Goal: Task Accomplishment & Management: Complete application form

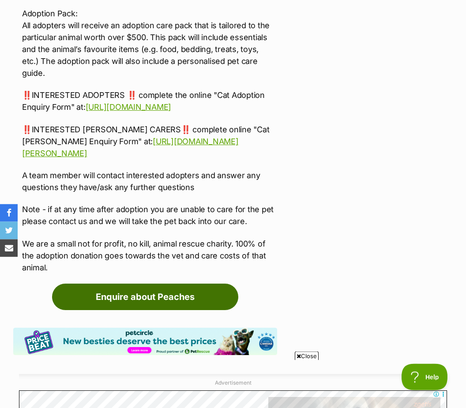
scroll to position [2166, 0]
click at [171, 310] on link "Enquire about Peaches" at bounding box center [145, 297] width 186 height 26
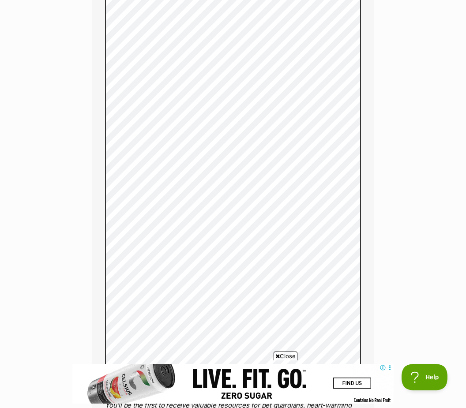
click at [370, 298] on div "Full name Pamela Butler Email We require this to be able to send you communicat…" at bounding box center [233, 15] width 282 height 879
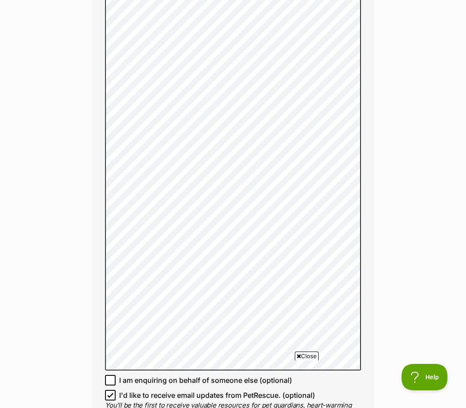
click at [410, 244] on div "Enquire about Peaches Full name Pamela Butler Email We require this to be able …" at bounding box center [233, 154] width 466 height 1420
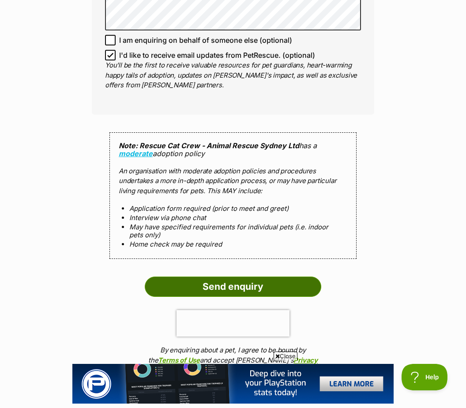
click at [229, 279] on input "Send enquiry" at bounding box center [233, 287] width 176 height 20
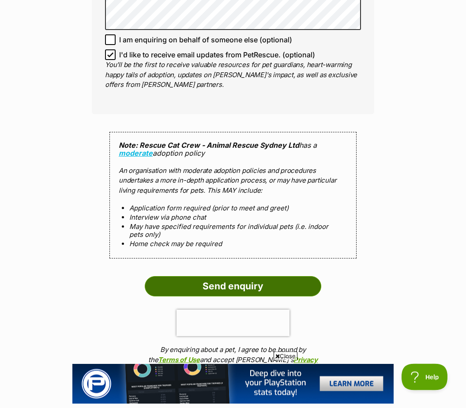
scroll to position [969, 0]
